Goal: Use online tool/utility: Use online tool/utility

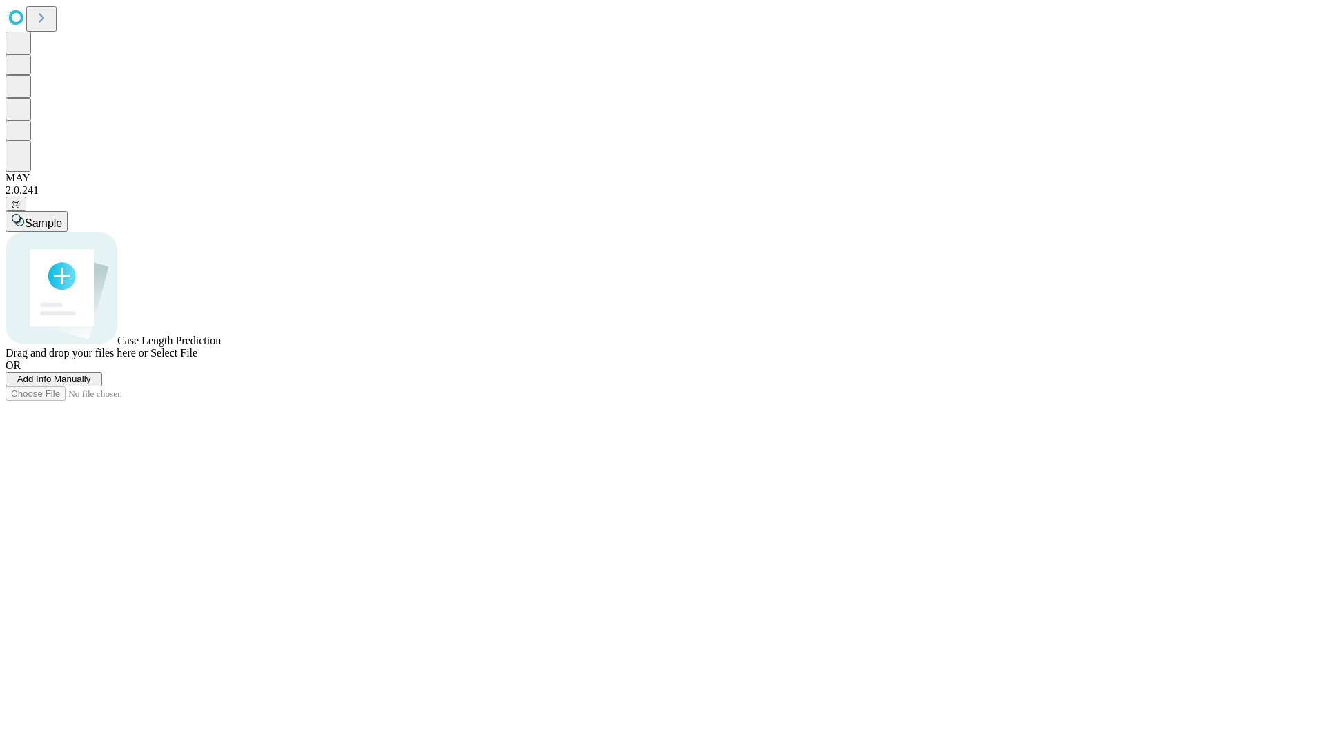
click at [197, 359] on span "Select File" at bounding box center [173, 353] width 47 height 12
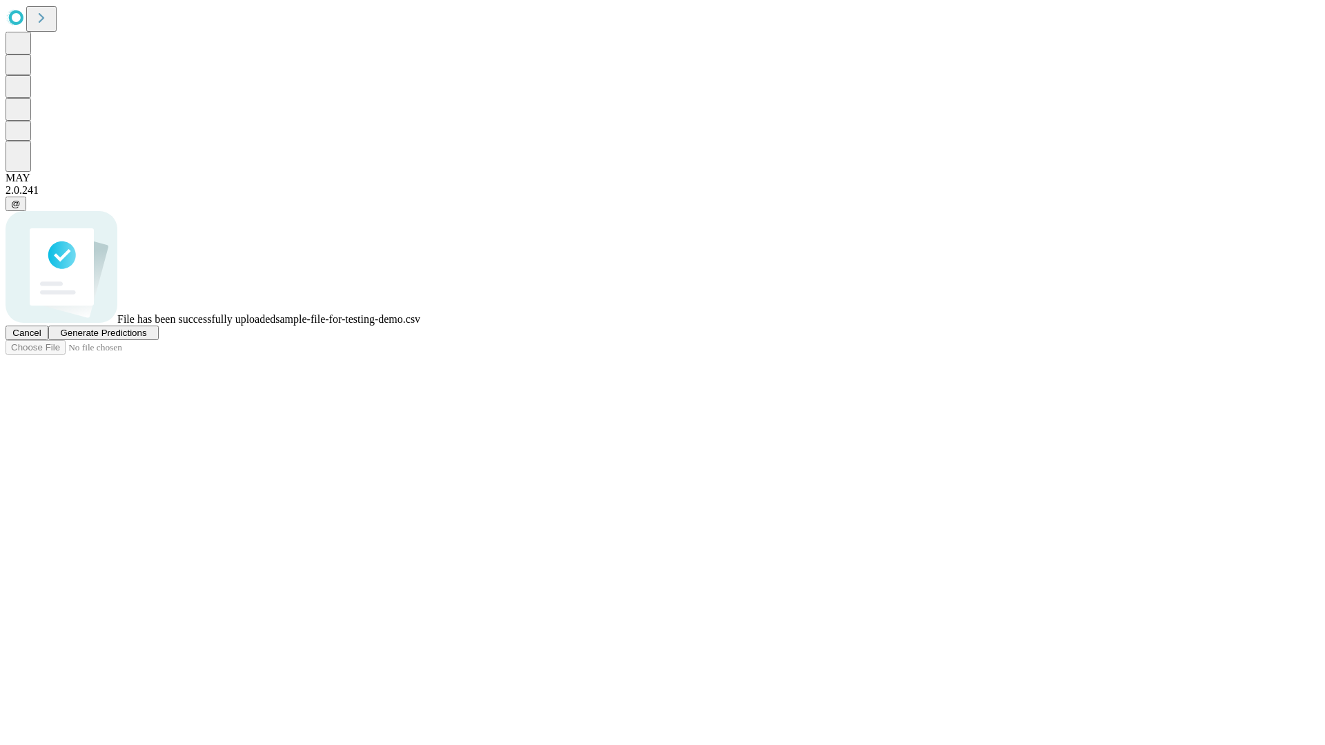
click at [146, 338] on span "Generate Predictions" at bounding box center [103, 333] width 86 height 10
